Goal: Task Accomplishment & Management: Manage account settings

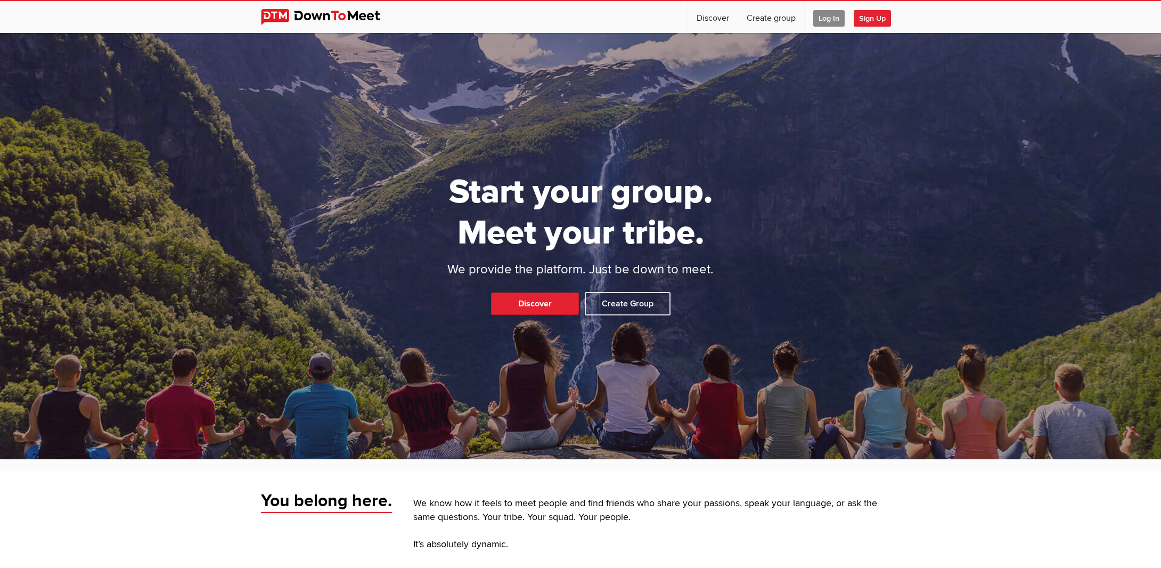
click at [827, 21] on span "Log In" at bounding box center [828, 18] width 31 height 17
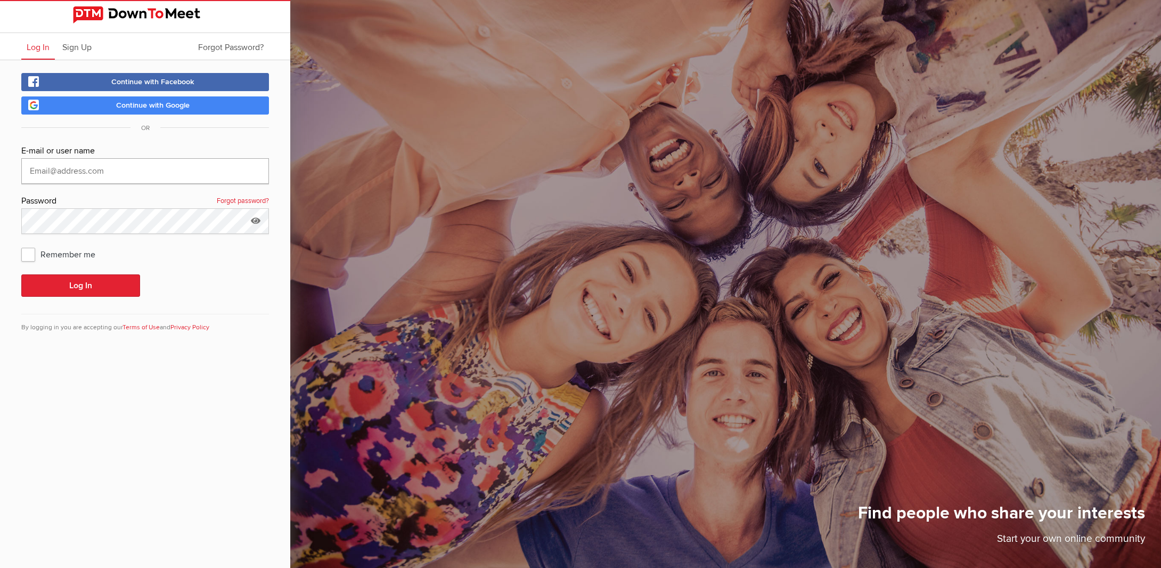
type input "[EMAIL_ADDRESS][DOMAIN_NAME]"
click at [80, 285] on button "Log In" at bounding box center [80, 285] width 119 height 22
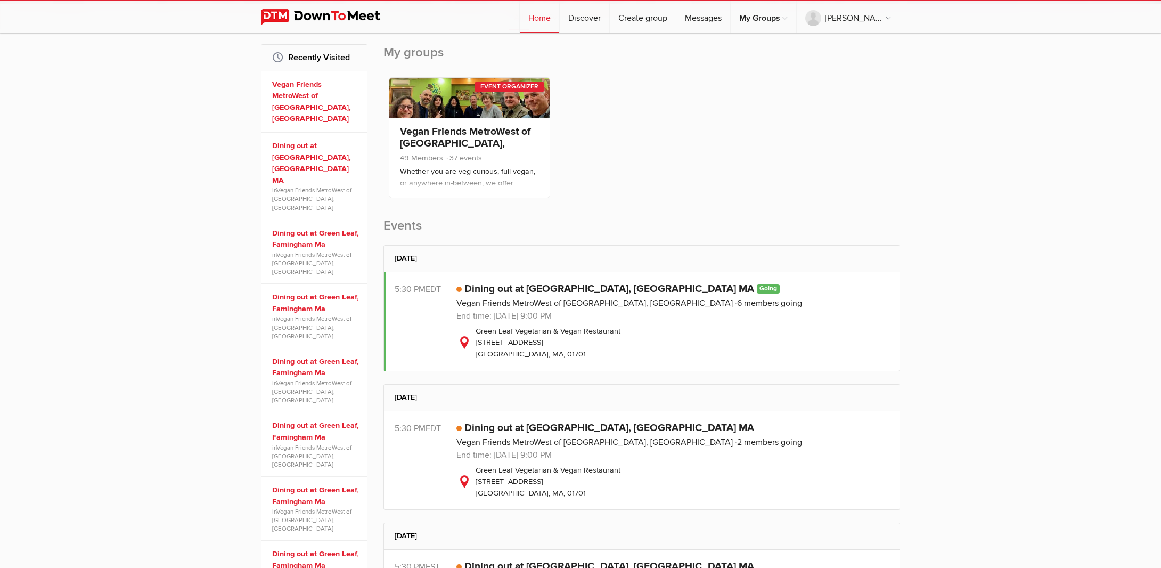
scroll to position [170, 0]
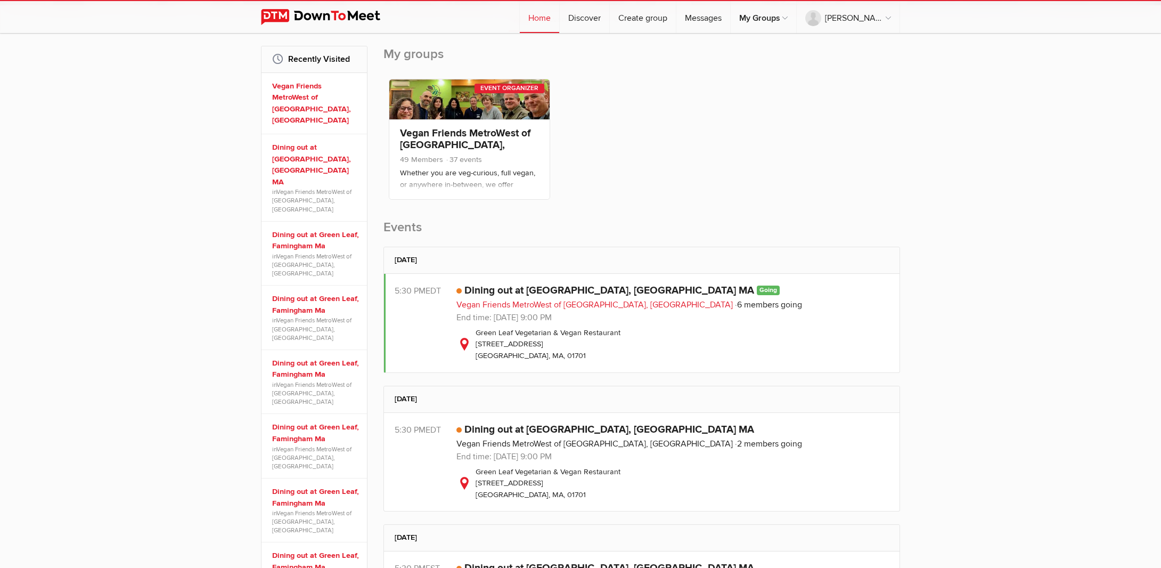
click at [476, 305] on link "Vegan Friends MetroWest of [GEOGRAPHIC_DATA], [GEOGRAPHIC_DATA]" at bounding box center [594, 304] width 276 height 11
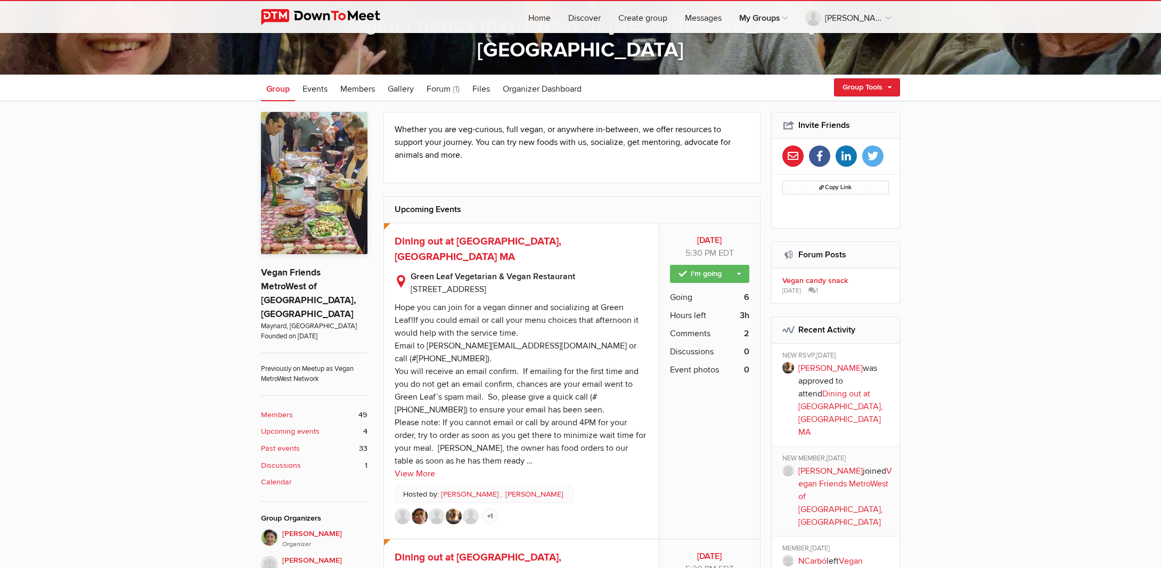
scroll to position [252, 0]
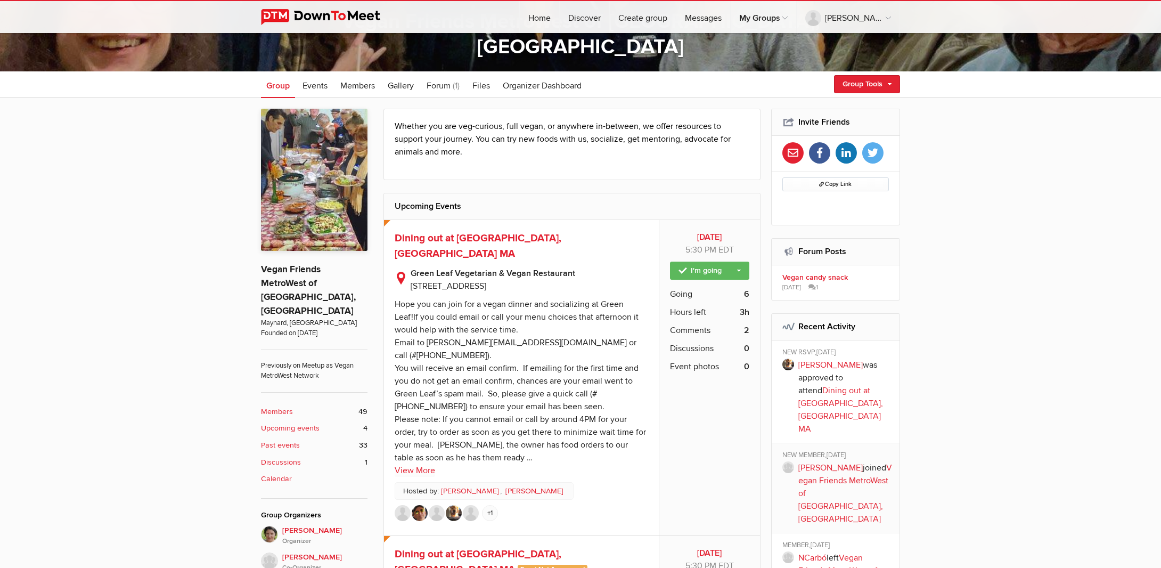
click at [681, 294] on span "Going" at bounding box center [681, 294] width 22 height 13
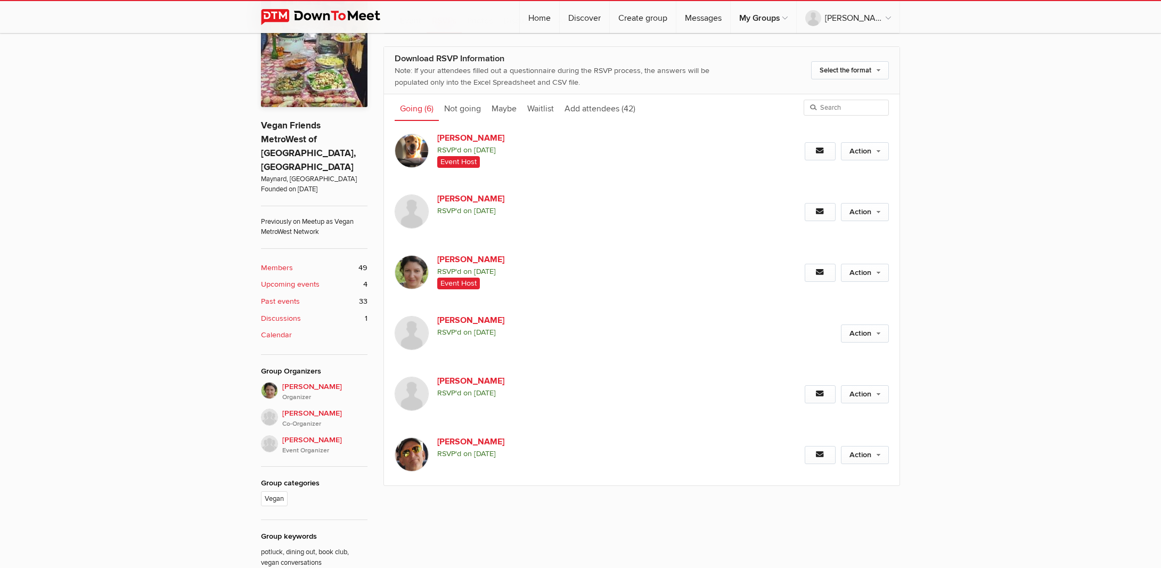
scroll to position [402, 0]
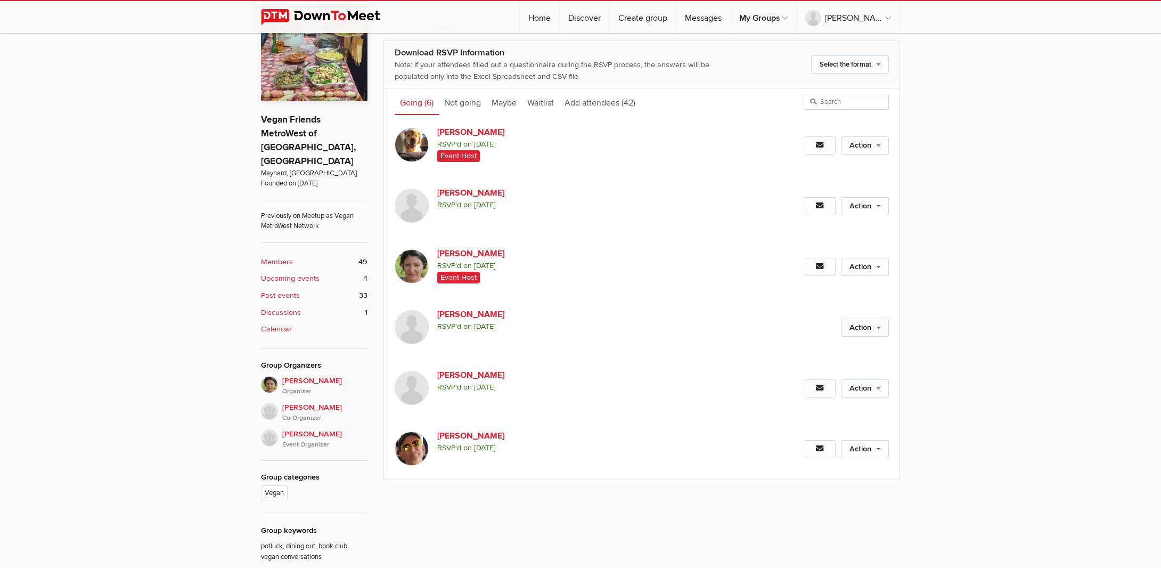
click at [858, 326] on link "Action" at bounding box center [865, 328] width 48 height 18
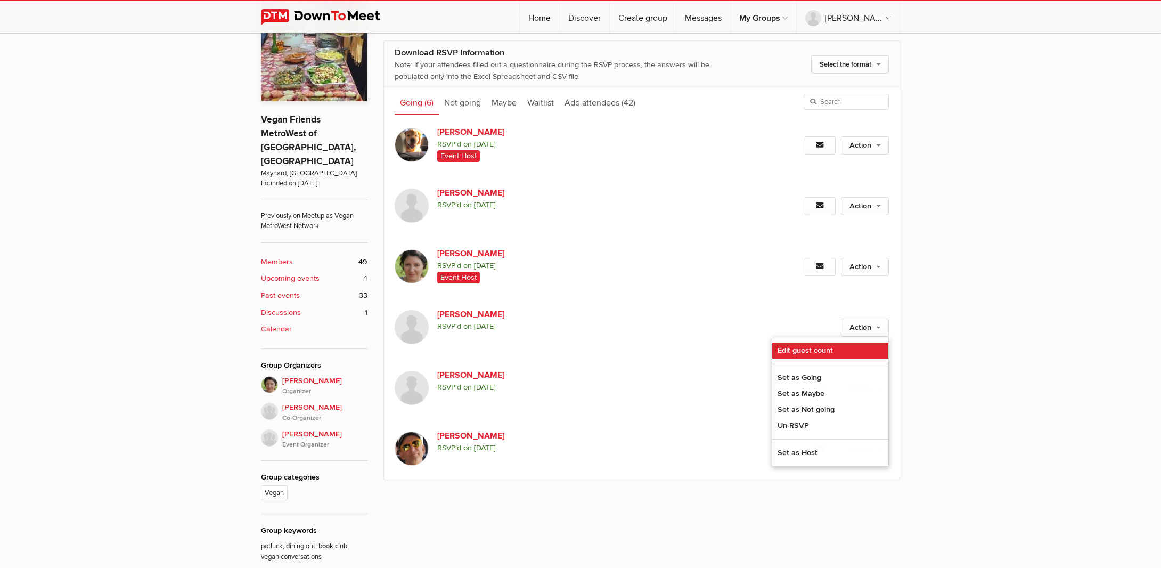
click at [799, 350] on link "Edit guest count" at bounding box center [830, 350] width 116 height 16
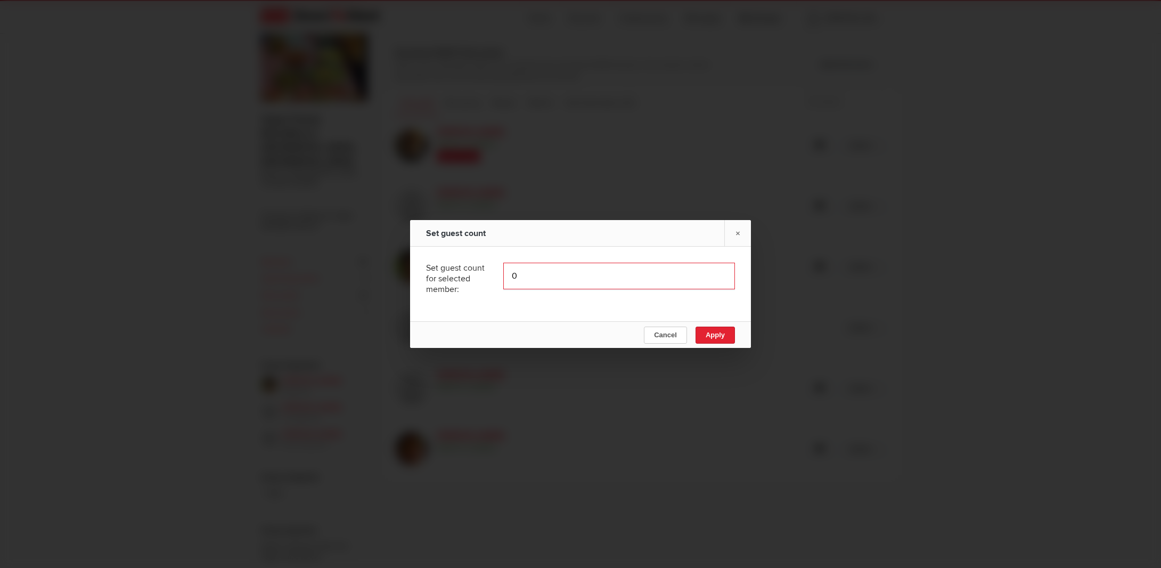
type input "1"
click at [722, 275] on input "1" at bounding box center [619, 276] width 232 height 27
click at [715, 337] on span "Apply" at bounding box center [715, 335] width 19 height 8
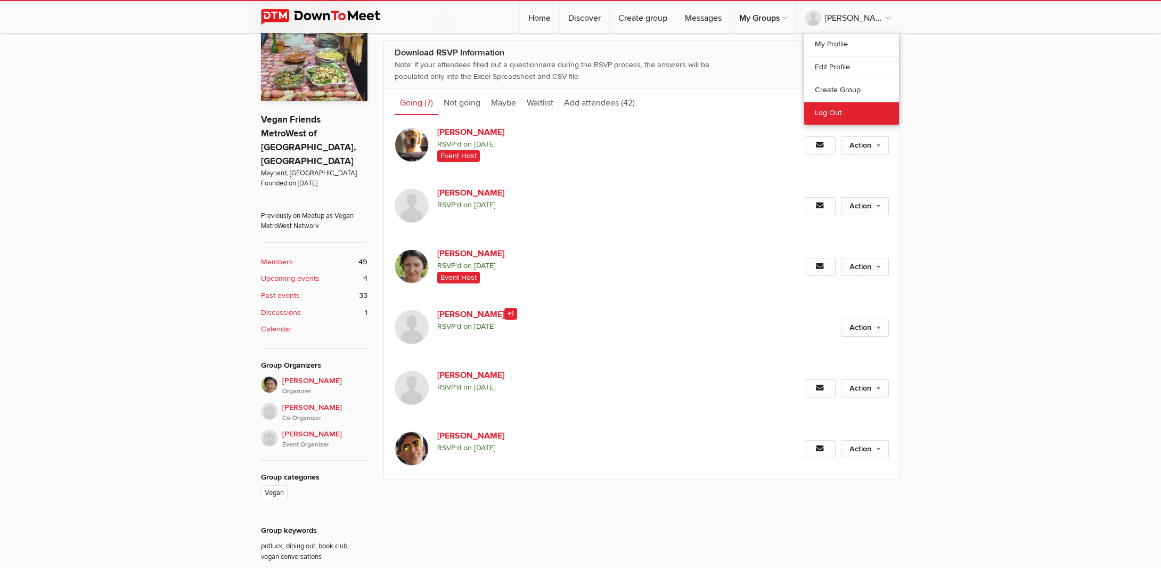
click at [825, 115] on link "Log Out" at bounding box center [851, 113] width 95 height 23
